Goal: Task Accomplishment & Management: Use online tool/utility

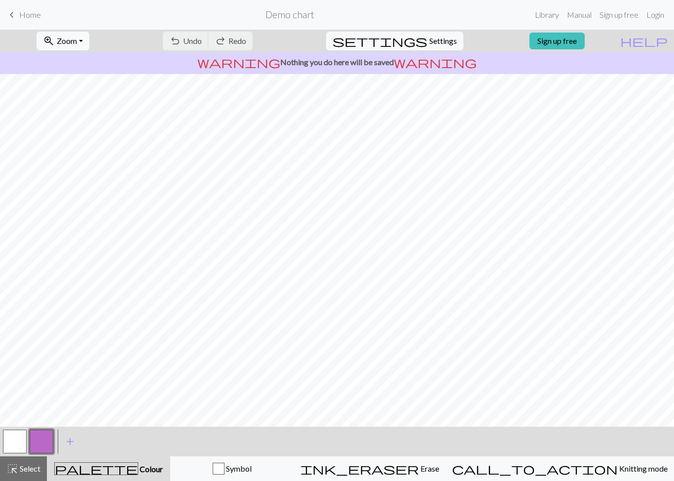
click at [585, 44] on link "Sign up free" at bounding box center [556, 41] width 55 height 17
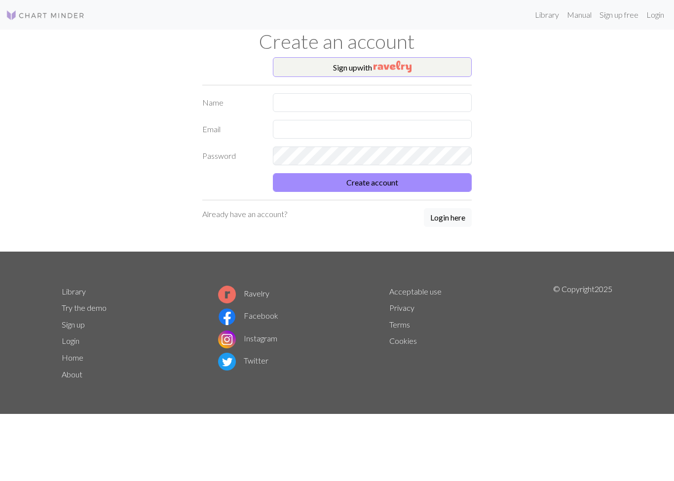
click at [452, 72] on button "Sign up with" at bounding box center [372, 67] width 199 height 20
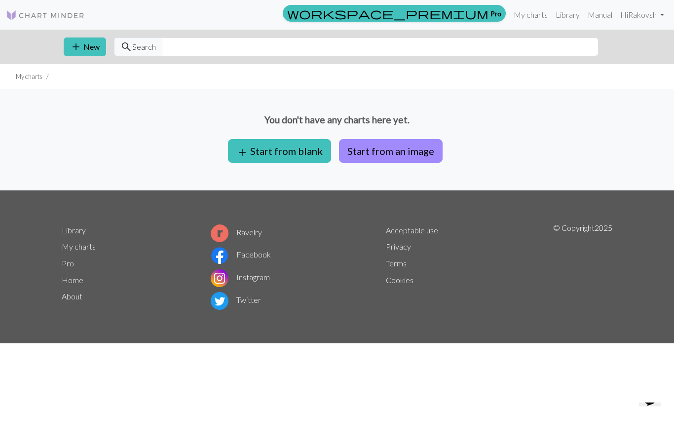
click at [315, 151] on button "add Start from blank" at bounding box center [279, 151] width 103 height 24
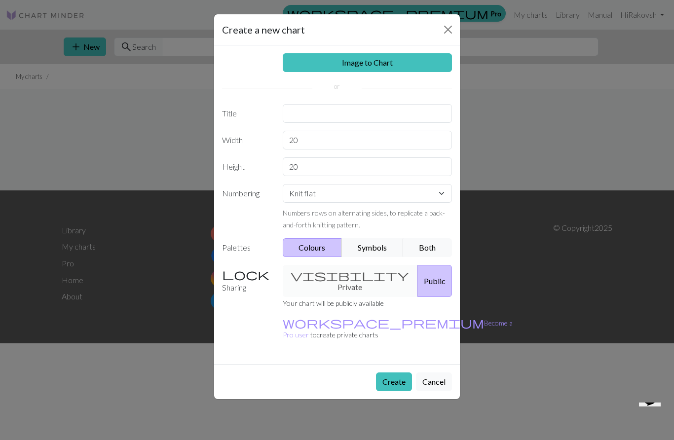
click at [421, 62] on link "Image to Chart" at bounding box center [368, 62] width 170 height 19
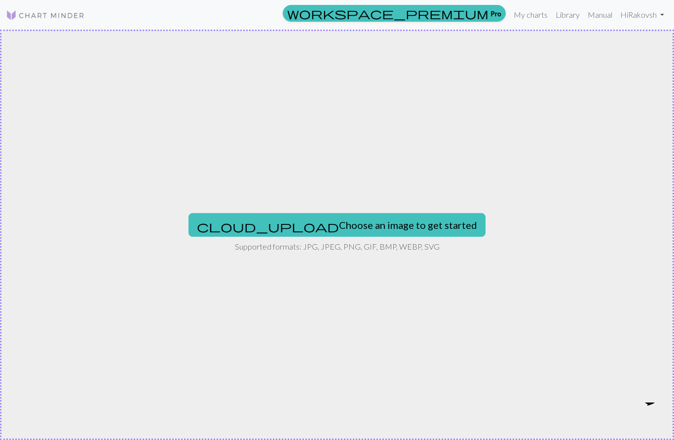
click at [390, 225] on button "cloud_upload Choose an image to get started" at bounding box center [336, 225] width 297 height 24
type input "C:\fakepath\FoxBriocheShawl.png"
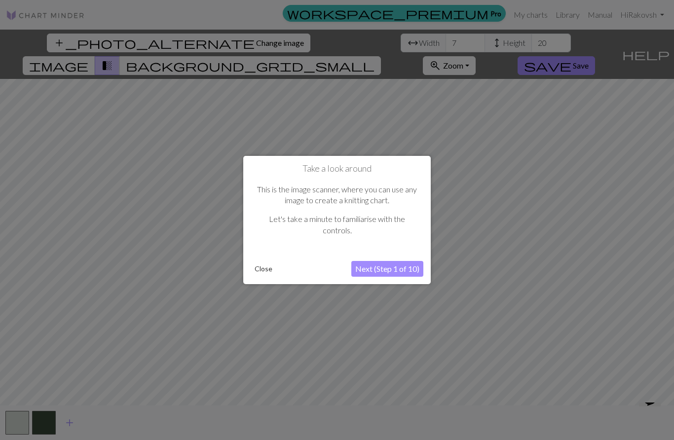
click at [270, 274] on button "Close" at bounding box center [264, 268] width 26 height 15
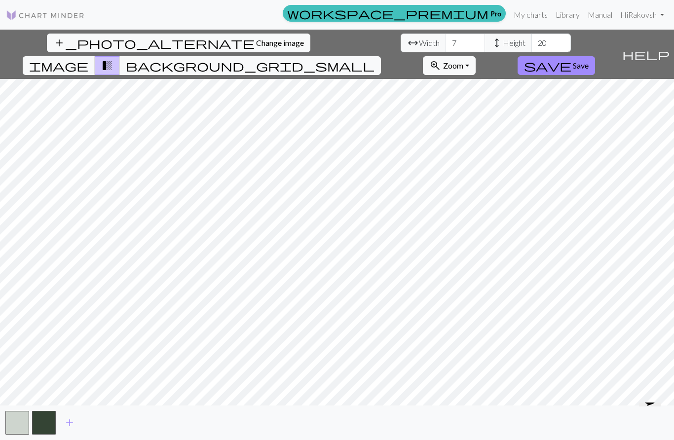
click at [256, 45] on span "Change image" at bounding box center [280, 42] width 48 height 9
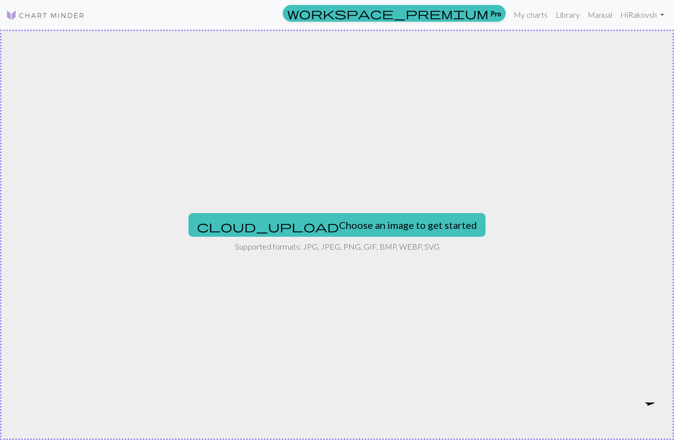
click at [403, 225] on button "cloud_upload Choose an image to get started" at bounding box center [336, 225] width 297 height 24
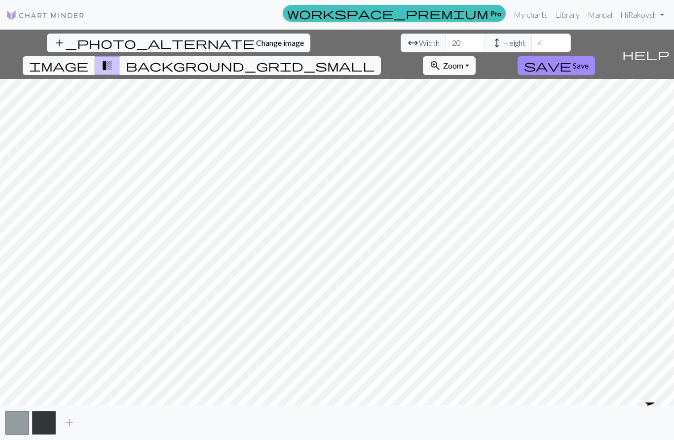
click at [595, 56] on button "save Save" at bounding box center [555, 65] width 77 height 19
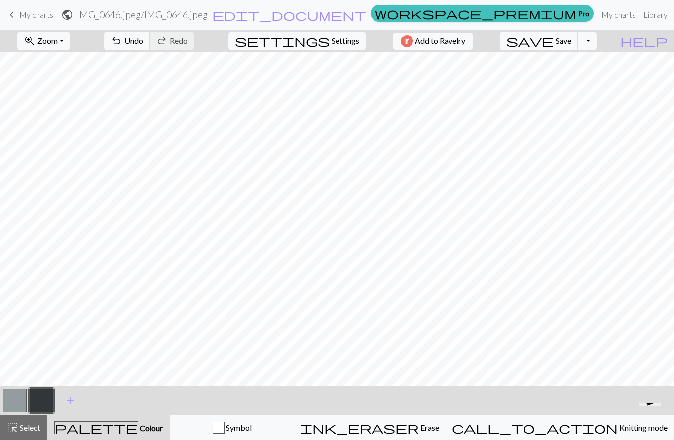
click at [143, 45] on span "Undo" at bounding box center [133, 40] width 19 height 9
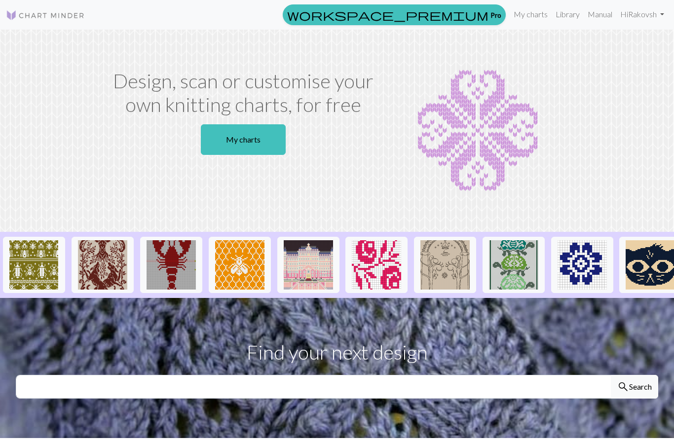
click at [534, 18] on link "My charts" at bounding box center [531, 14] width 42 height 20
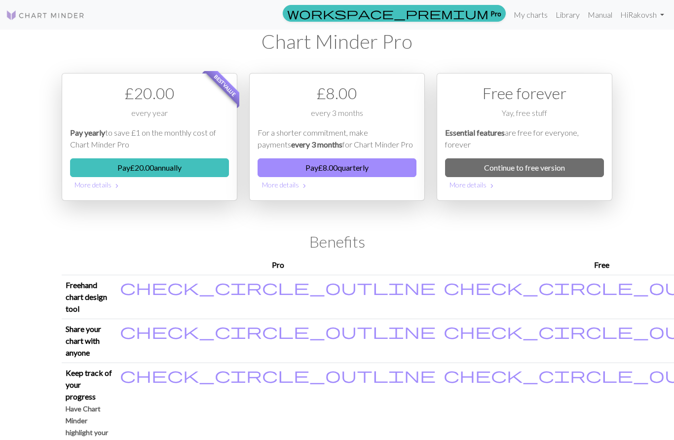
click at [535, 18] on link "My charts" at bounding box center [531, 15] width 42 height 20
